Goal: Find contact information: Find contact information

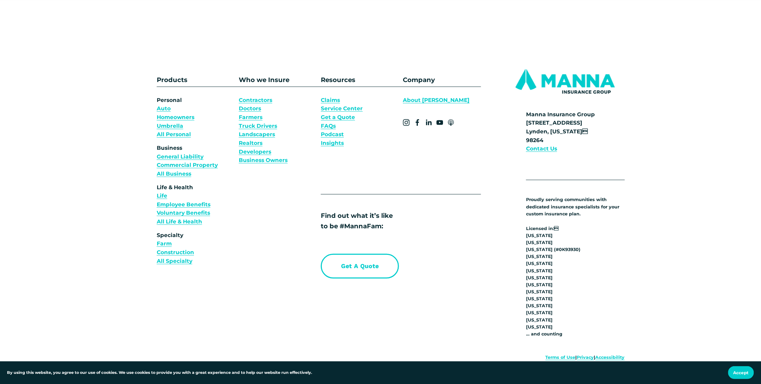
scroll to position [2681, 0]
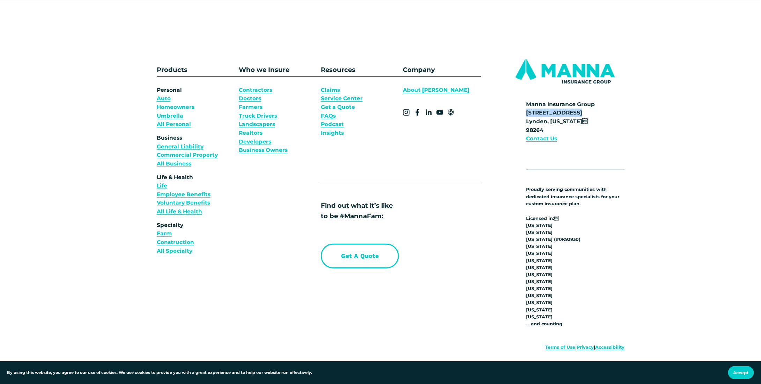
drag, startPoint x: 527, startPoint y: 114, endPoint x: 580, endPoint y: 117, distance: 53.2
click at [580, 117] on p "Manna Insurance Group 700 Front Street Lynden, Washington 98264 Contact Us" at bounding box center [575, 121] width 99 height 43
click at [576, 125] on strong "Manna Insurance Group 700 Front Street Lynden, Washington 98264" at bounding box center [560, 117] width 69 height 32
drag, startPoint x: 579, startPoint y: 114, endPoint x: 525, endPoint y: 117, distance: 53.5
click at [525, 117] on div "Products Who we Insure Personal Auto Homeowners Umbrella All Personal Business …" at bounding box center [380, 256] width 761 height 427
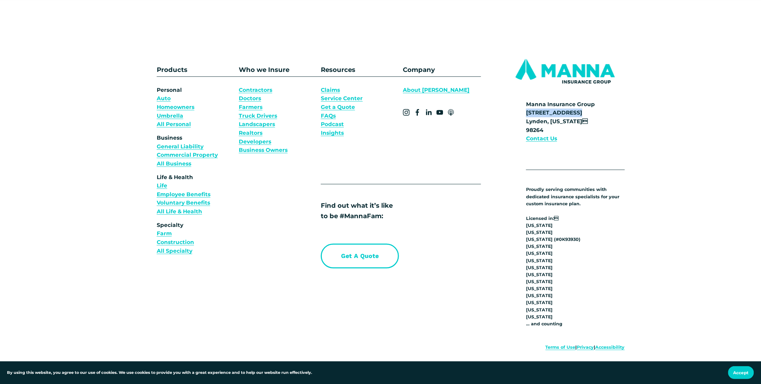
copy strong "[STREET_ADDRESS]"
click at [540, 125] on strong "Manna Insurance Group 700 Front Street Lynden, Washington 98264" at bounding box center [560, 117] width 69 height 32
click at [540, 127] on strong "Manna Insurance Group 700 Front Street Lynden, Washington 98264" at bounding box center [560, 117] width 69 height 32
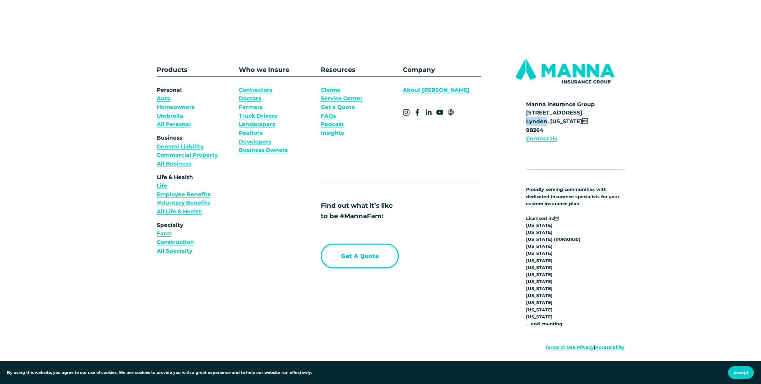
drag, startPoint x: 547, startPoint y: 125, endPoint x: 524, endPoint y: 126, distance: 22.4
click at [524, 126] on div "Products Who we Insure Personal Auto Homeowners Umbrella All Personal Business …" at bounding box center [380, 256] width 761 height 427
copy strong "Lynden"
click at [575, 125] on strong "Manna Insurance Group 700 Front Street Lynden, Washington 98264" at bounding box center [560, 117] width 69 height 32
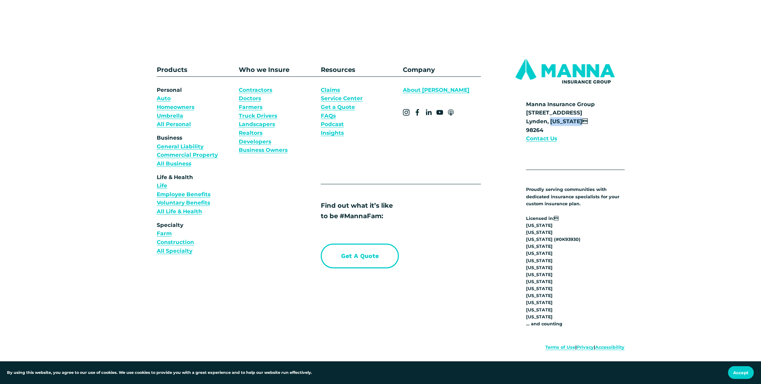
copy strong "[US_STATE]"
click at [538, 130] on p "Manna Insurance Group 700 Front Street Lynden, Washington 98264 Contact Us" at bounding box center [575, 121] width 99 height 43
click at [538, 131] on strong "Manna Insurance Group 700 Front Street Lynden, Washington 98264" at bounding box center [560, 117] width 69 height 32
click at [538, 133] on strong "Manna Insurance Group 700 Front Street Lynden, Washington 98264" at bounding box center [560, 117] width 69 height 32
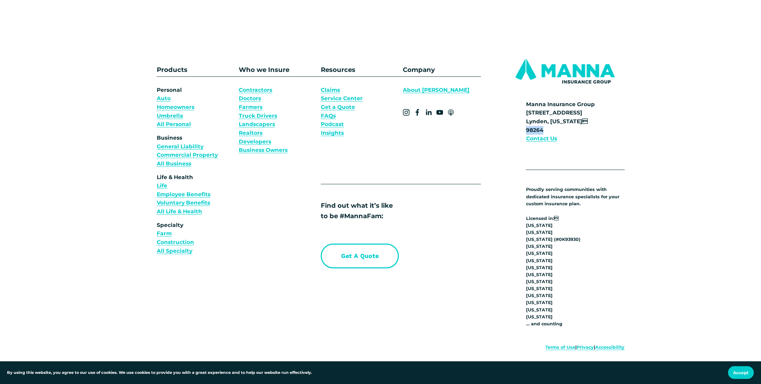
copy strong "98264"
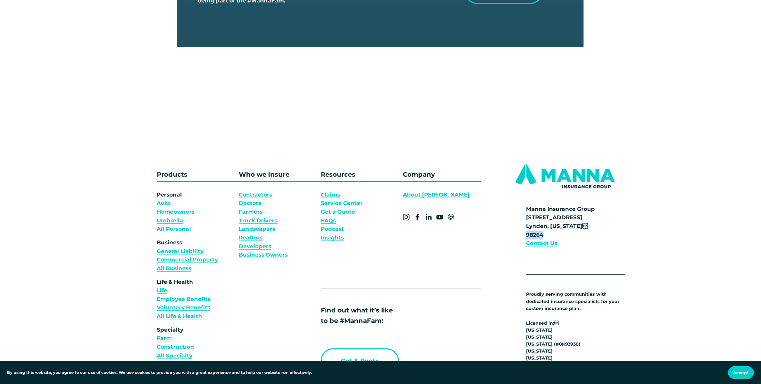
scroll to position [2611, 0]
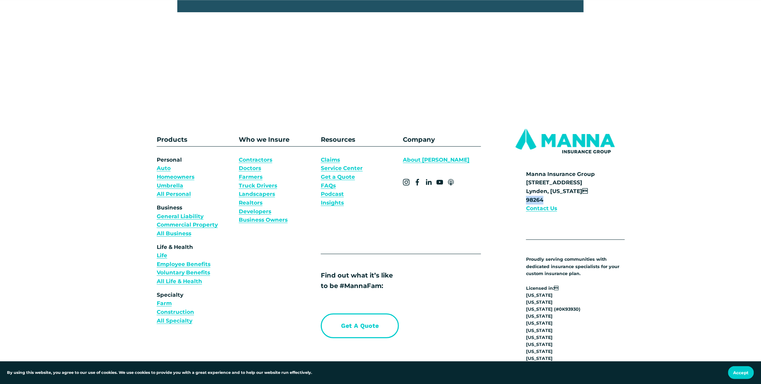
click at [415, 163] on link "About [PERSON_NAME]" at bounding box center [436, 160] width 67 height 9
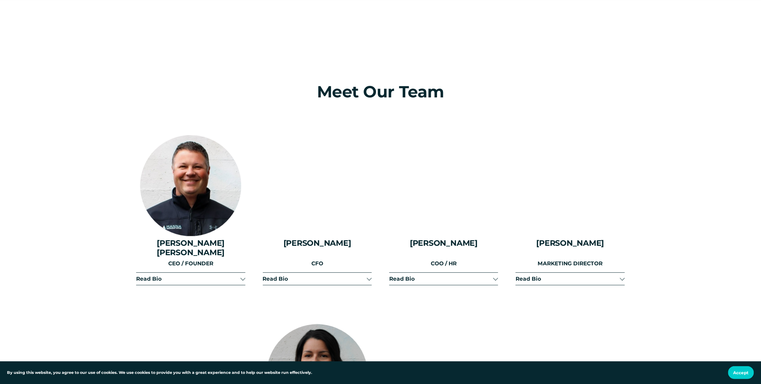
scroll to position [873, 0]
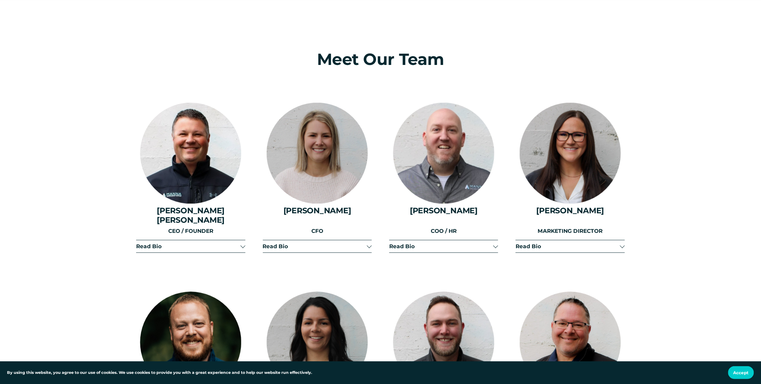
click at [237, 243] on span "Read Bio" at bounding box center [188, 246] width 104 height 7
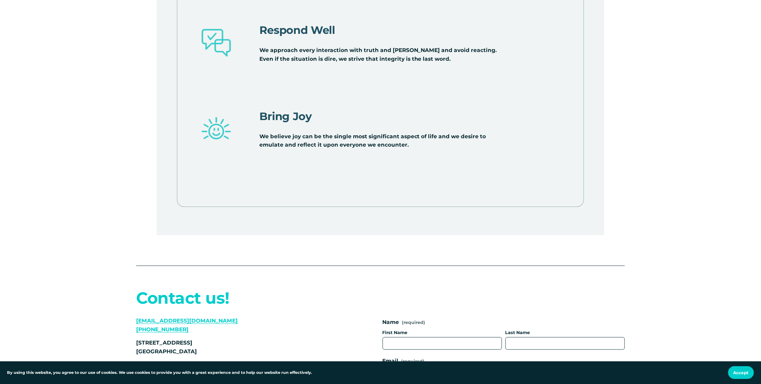
scroll to position [3003, 0]
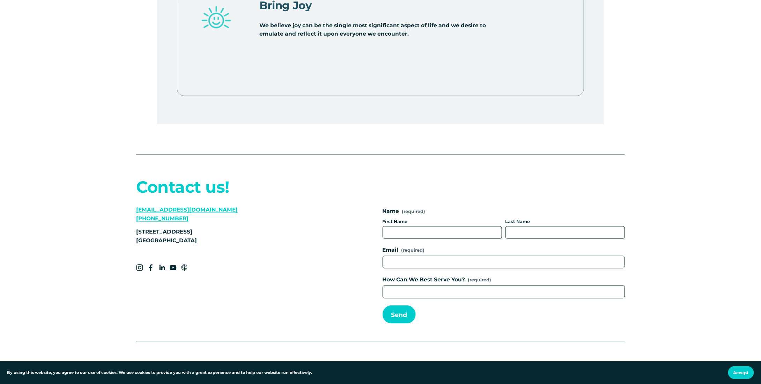
click at [178, 228] on p "[STREET_ADDRESS]" at bounding box center [236, 236] width 201 height 17
copy p "98264"
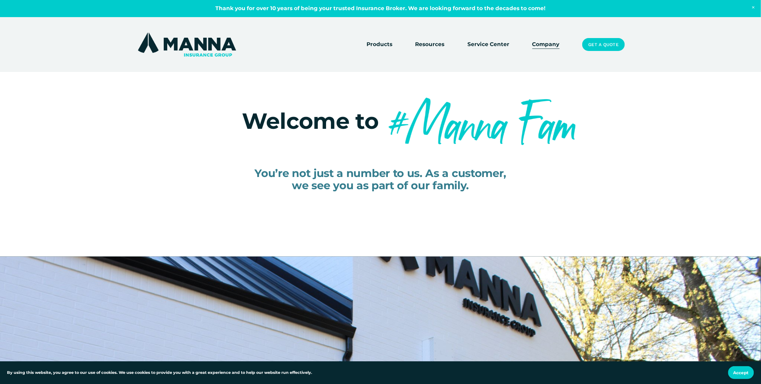
scroll to position [0, 0]
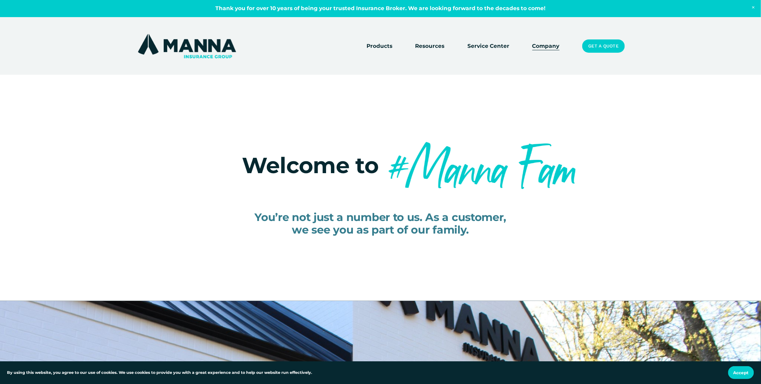
click at [499, 46] on link "Service Center" at bounding box center [489, 46] width 42 height 10
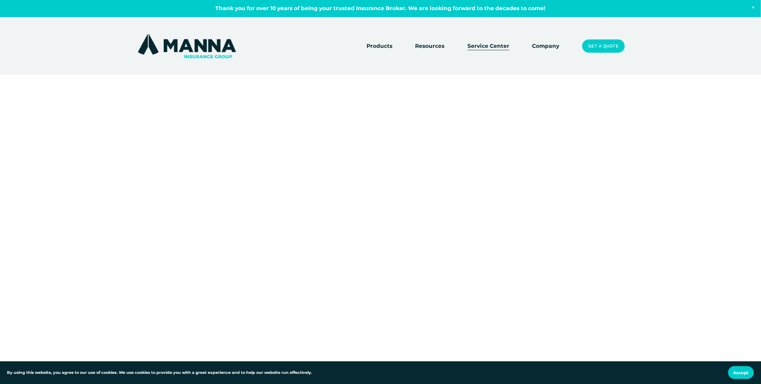
click at [546, 48] on link "Company" at bounding box center [545, 46] width 27 height 10
